Goal: Transaction & Acquisition: Book appointment/travel/reservation

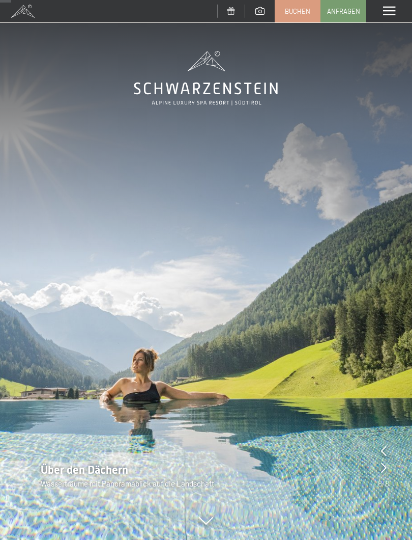
scroll to position [127, 0]
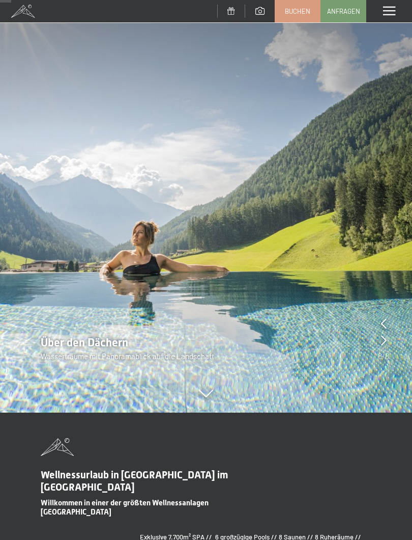
click at [381, 346] on div at bounding box center [384, 340] width 6 height 14
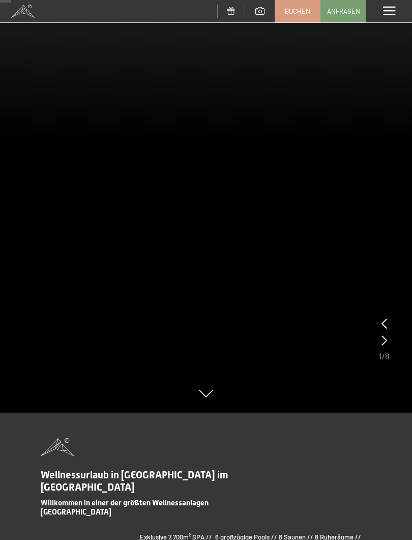
click at [383, 346] on div at bounding box center [385, 340] width 6 height 14
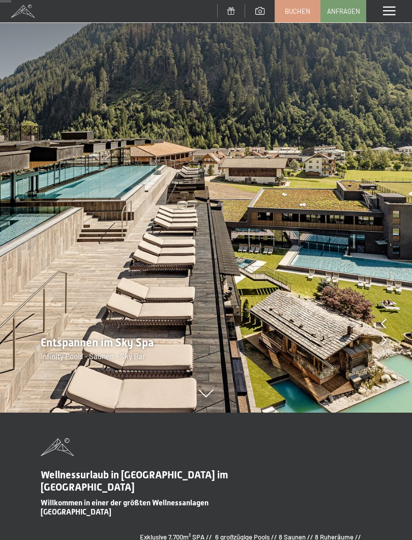
click at [382, 344] on icon at bounding box center [384, 340] width 6 height 10
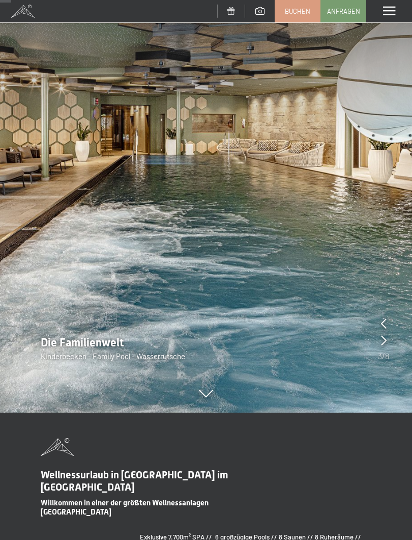
click at [376, 349] on div "Die Familienwelt Kinderbecken - Family Pool - Wasserrutsche" at bounding box center [206, 348] width 412 height 26
click at [382, 339] on icon at bounding box center [384, 340] width 6 height 10
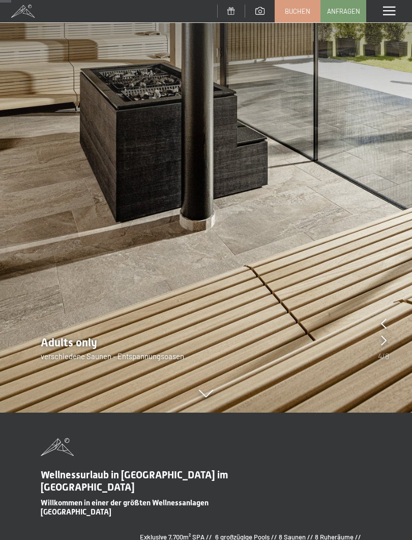
click at [383, 341] on icon at bounding box center [384, 340] width 6 height 10
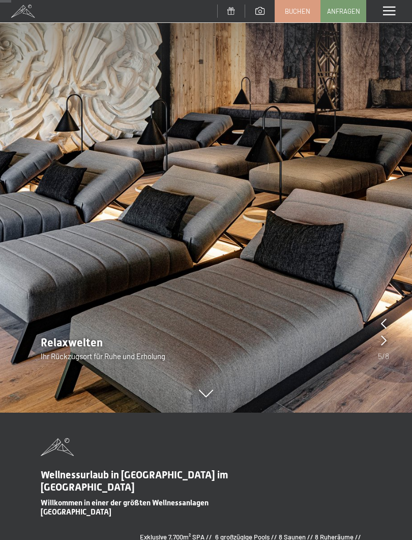
click at [385, 340] on icon at bounding box center [384, 340] width 6 height 10
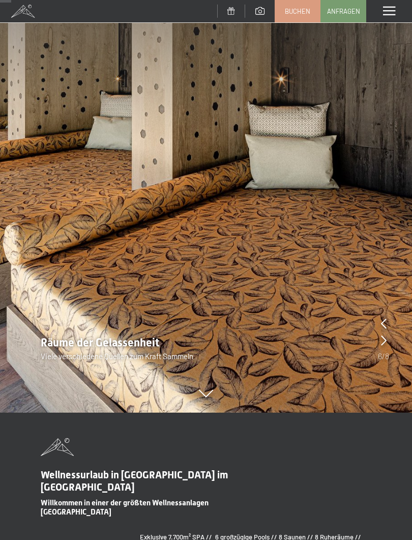
click at [386, 342] on icon at bounding box center [384, 340] width 6 height 10
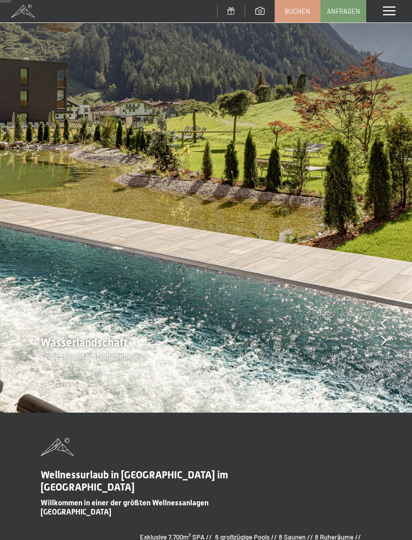
click at [391, 340] on div "Wasserlandschaft Entspannung am Naturbadeteich" at bounding box center [206, 348] width 412 height 26
click at [381, 341] on icon at bounding box center [384, 340] width 6 height 10
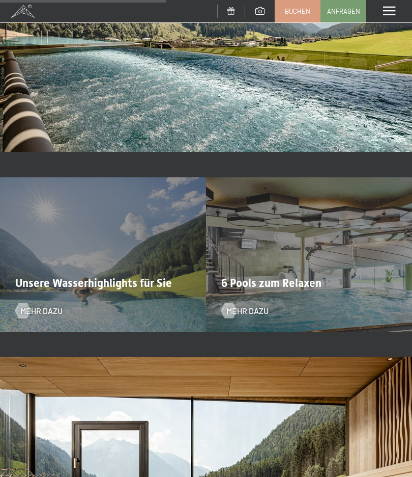
scroll to position [1601, 0]
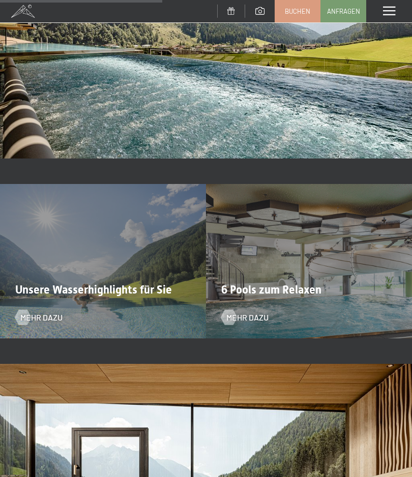
click at [395, 11] on span at bounding box center [389, 11] width 12 height 9
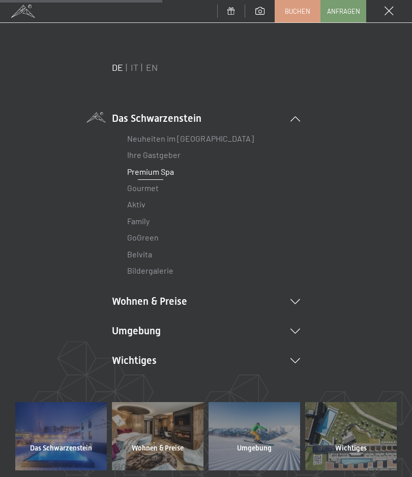
click at [299, 299] on icon at bounding box center [296, 301] width 10 height 5
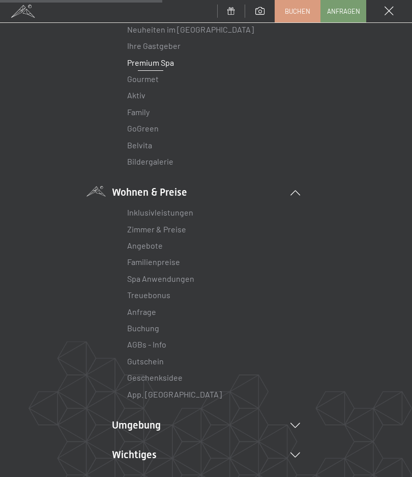
scroll to position [111, 0]
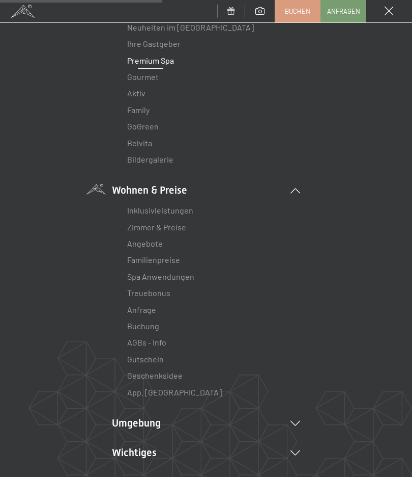
click at [169, 225] on link "Zimmer & Preise" at bounding box center [156, 227] width 59 height 10
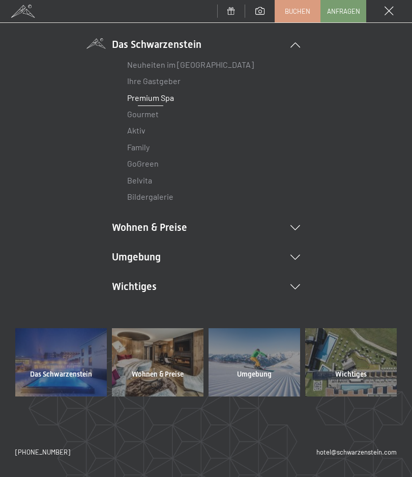
scroll to position [72, 0]
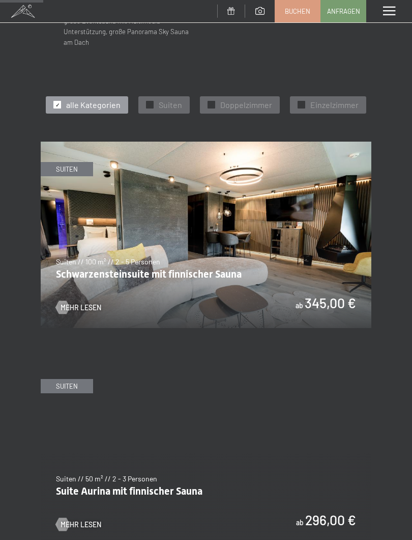
scroll to position [405, 0]
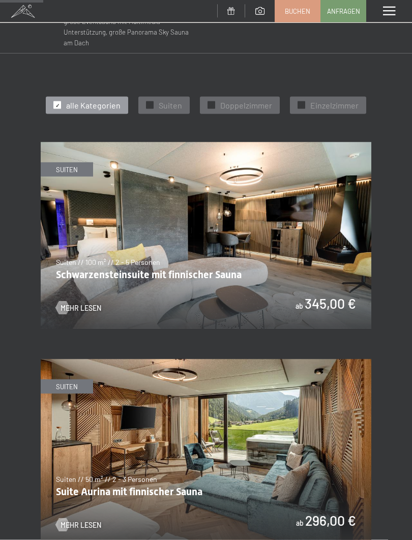
click at [94, 288] on img at bounding box center [206, 235] width 331 height 186
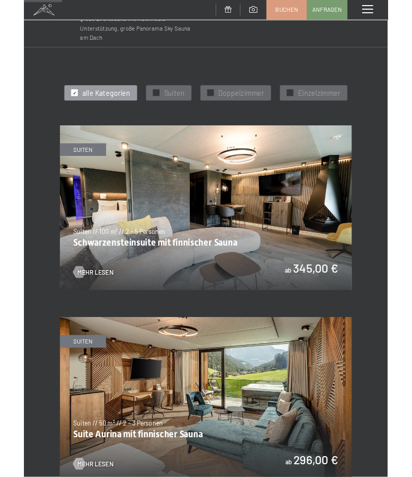
scroll to position [0, 0]
